Goal: Find contact information: Find contact information

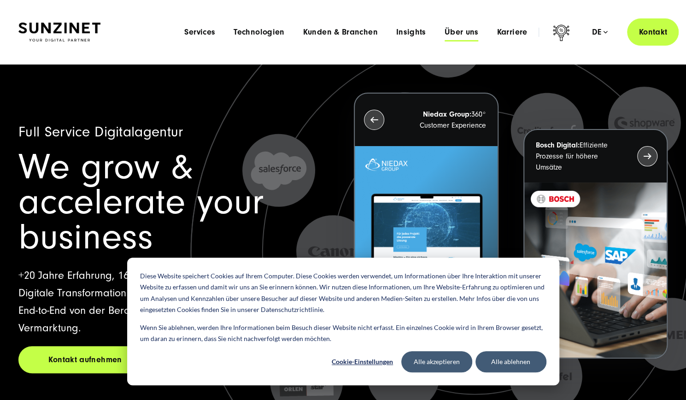
click at [466, 35] on span "Über uns" at bounding box center [462, 32] width 34 height 9
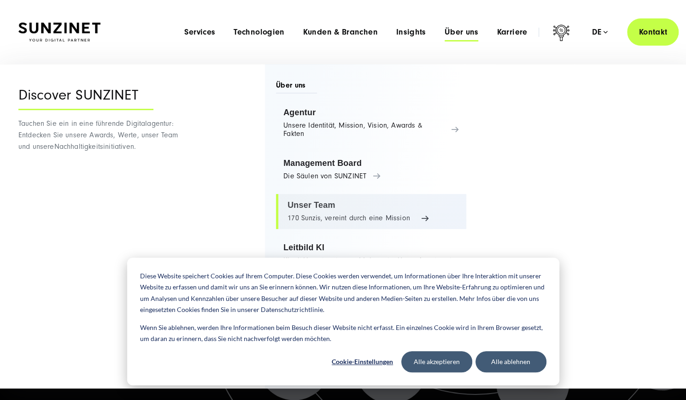
click at [311, 199] on link "Unser Team 170 Sunzis, vereint durch eine Mission" at bounding box center [371, 211] width 190 height 35
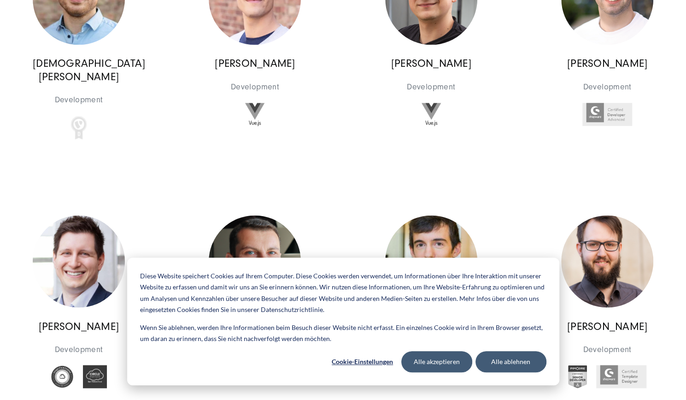
scroll to position [6916, 0]
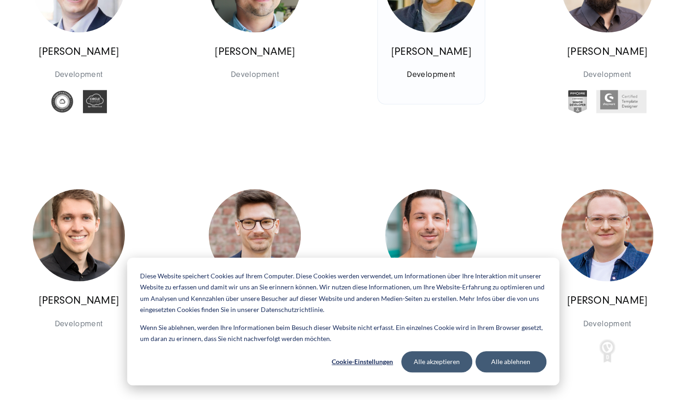
click at [390, 305] on link "[PERSON_NAME] Development Development" at bounding box center [431, 281] width 107 height 206
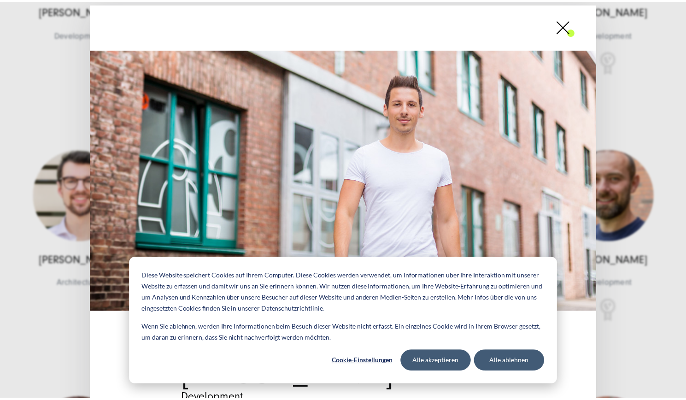
scroll to position [1, 0]
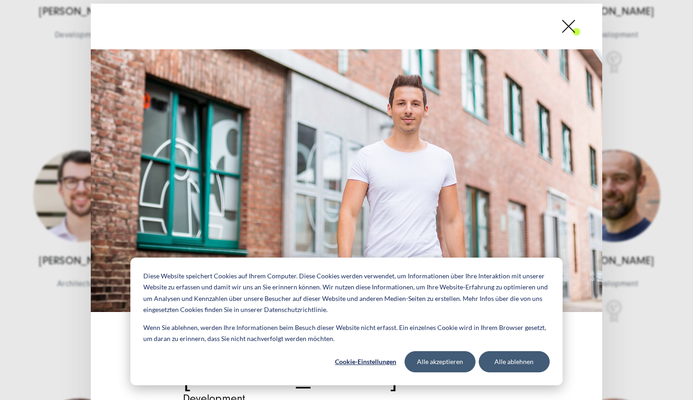
click at [639, 173] on div "Development [PERSON_NAME] Development [PERSON_NAME] sind Lesen, Zeit in der Nat…" at bounding box center [346, 200] width 693 height 400
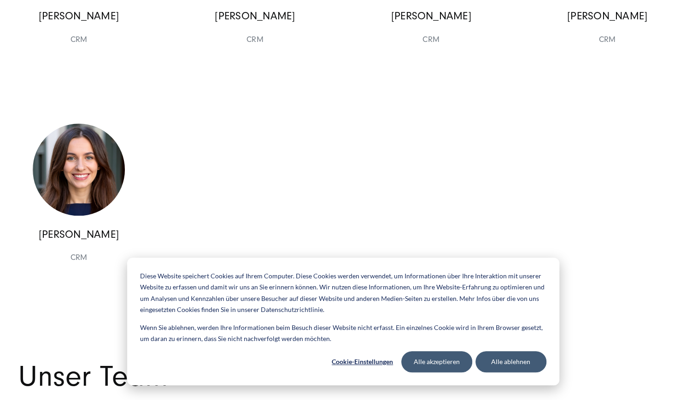
scroll to position [8635, 0]
